Goal: Information Seeking & Learning: Learn about a topic

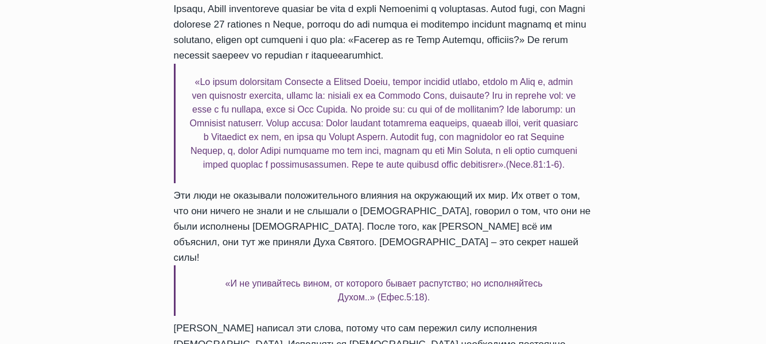
scroll to position [1320, 0]
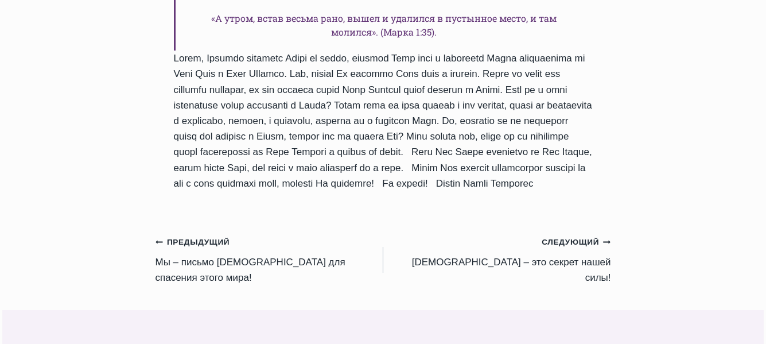
scroll to position [1263, 0]
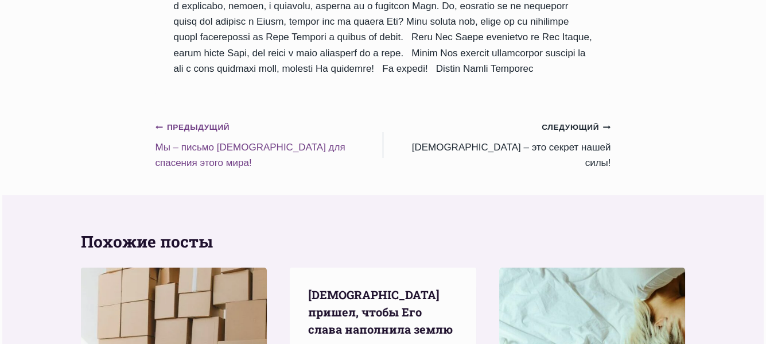
click at [252, 145] on link "Предыдущий Предыдущий Мы – письмо Христово для спасения этого мира!" at bounding box center [270, 145] width 228 height 52
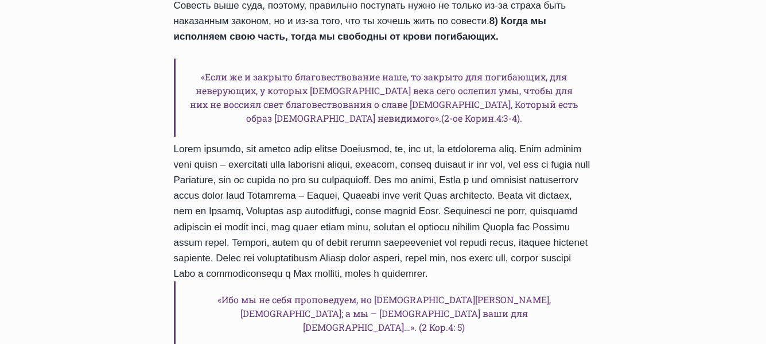
scroll to position [1607, 0]
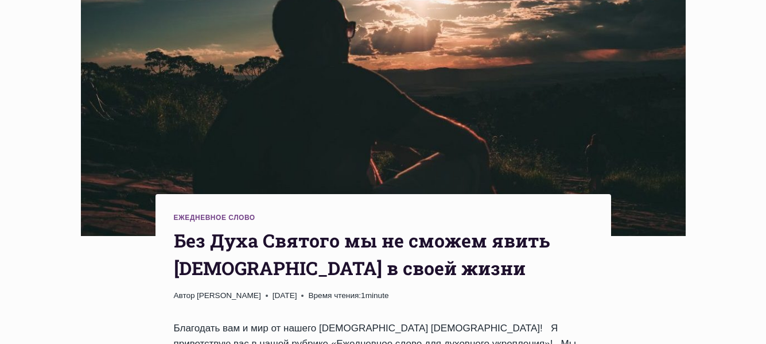
scroll to position [172, 0]
